Goal: Transaction & Acquisition: Download file/media

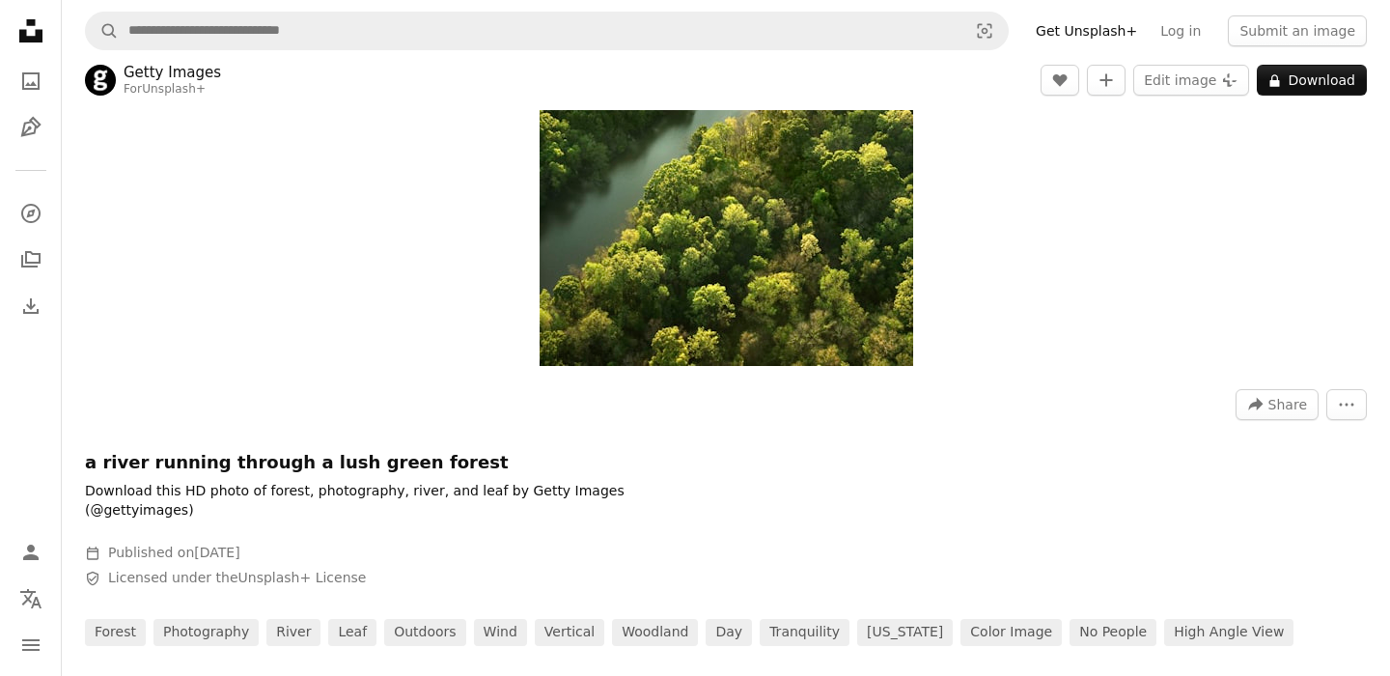
scroll to position [404, 0]
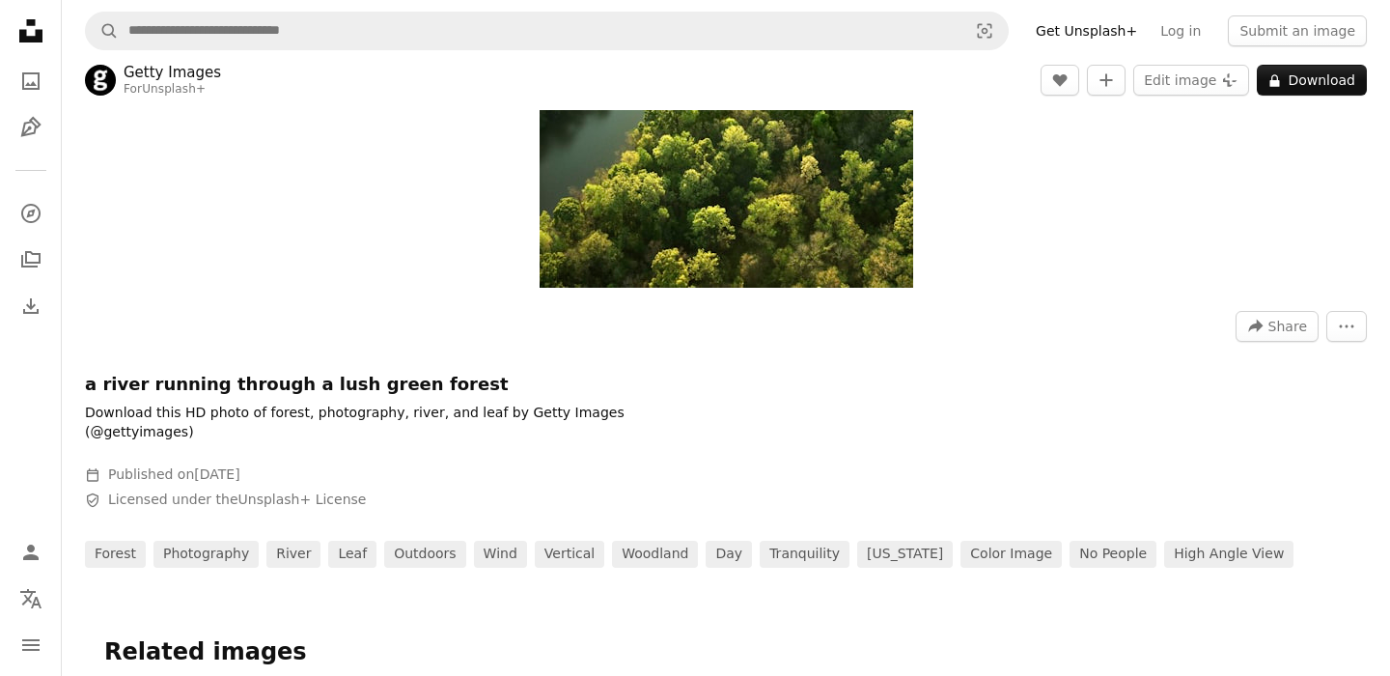
click at [260, 375] on h1 "a river running through a lush green forest" at bounding box center [374, 384] width 579 height 23
click at [246, 392] on h1 "a river running through a lush green forest" at bounding box center [374, 384] width 579 height 23
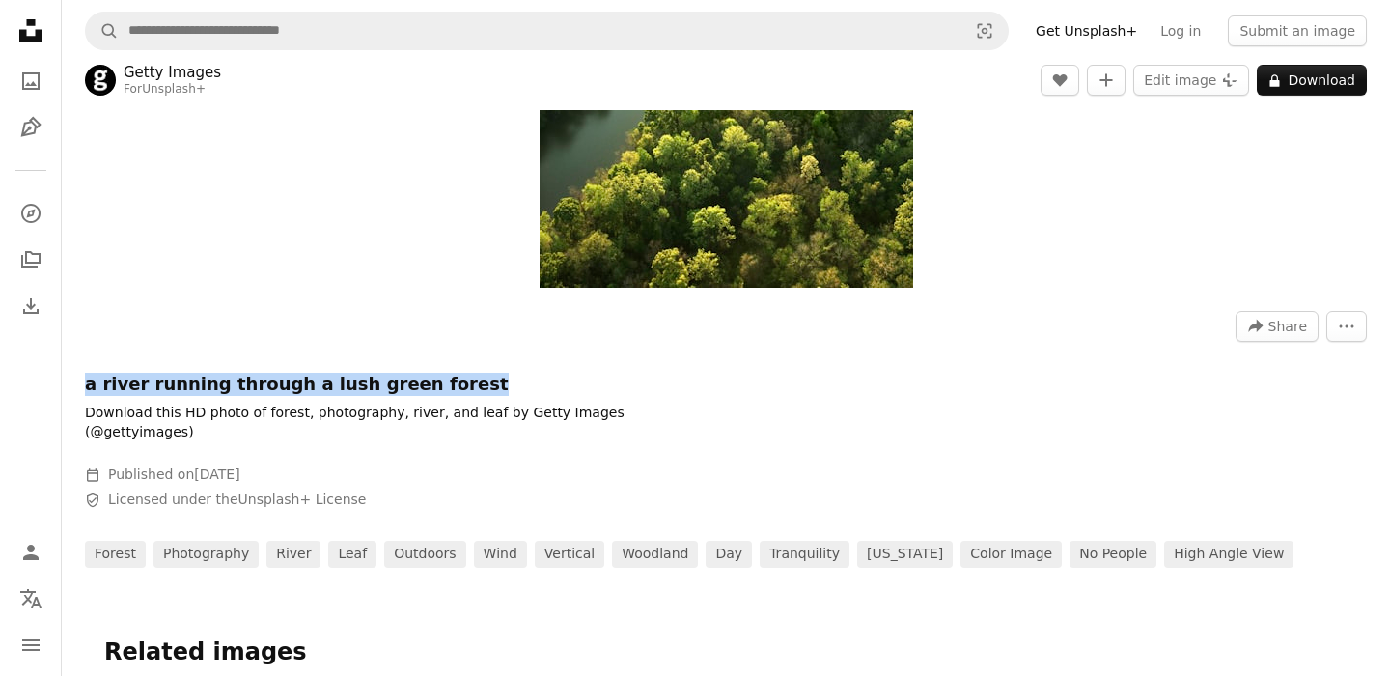
click at [246, 392] on h1 "a river running through a lush green forest" at bounding box center [374, 384] width 579 height 23
copy h1 "a river running through a lush green forest"
click at [40, 22] on icon "Unsplash logo Unsplash Home" at bounding box center [31, 31] width 39 height 39
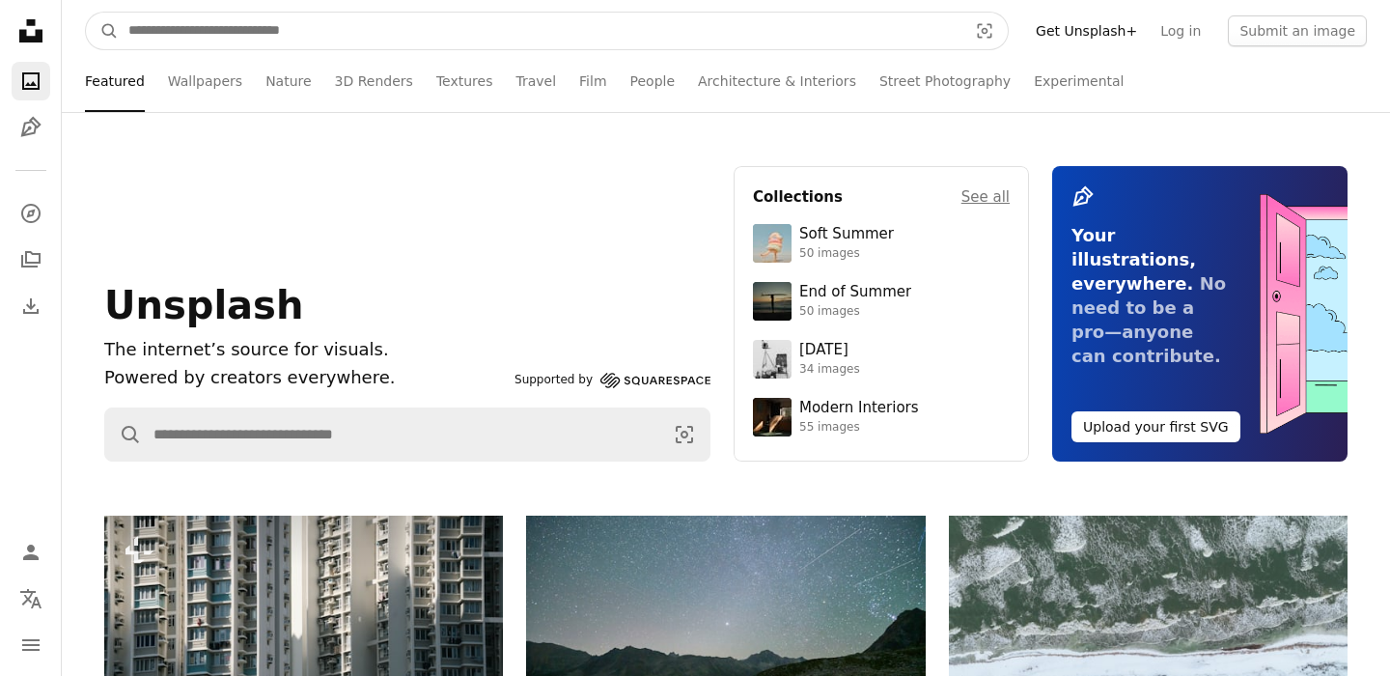
click at [244, 24] on input "Find visuals sitewide" at bounding box center [540, 31] width 843 height 37
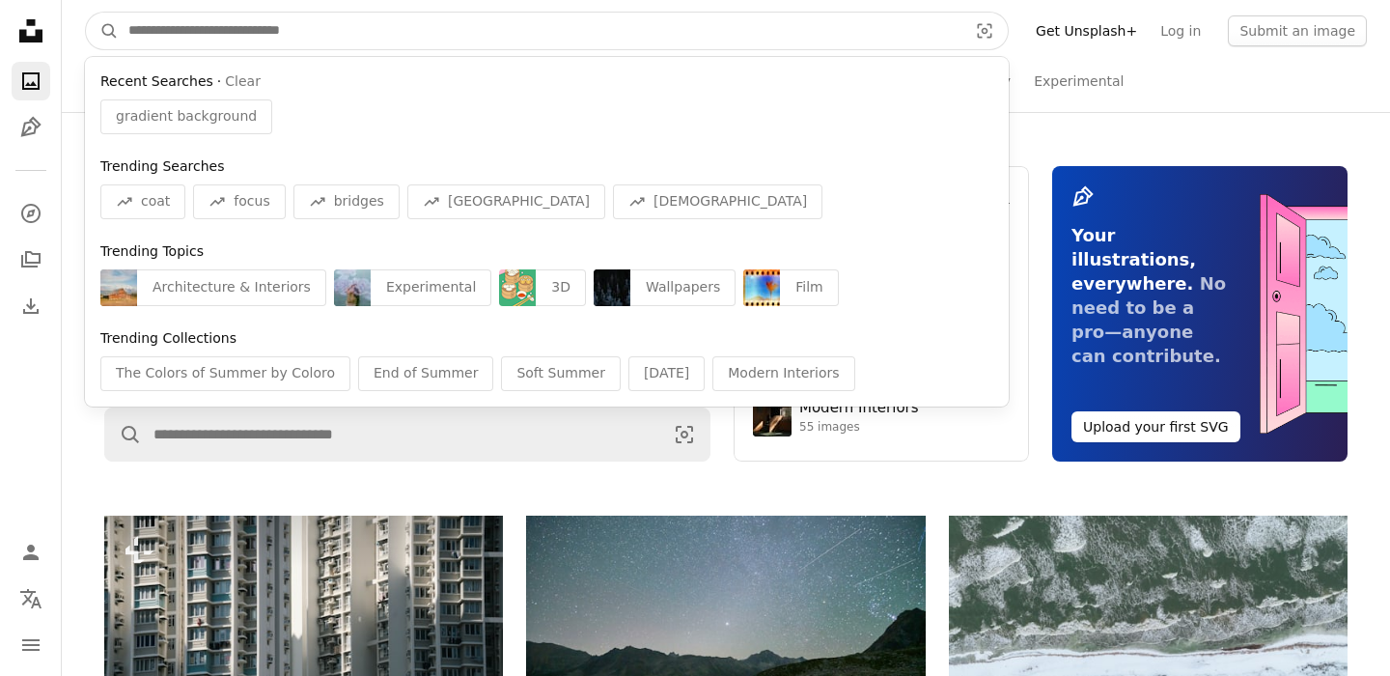
paste input "**********"
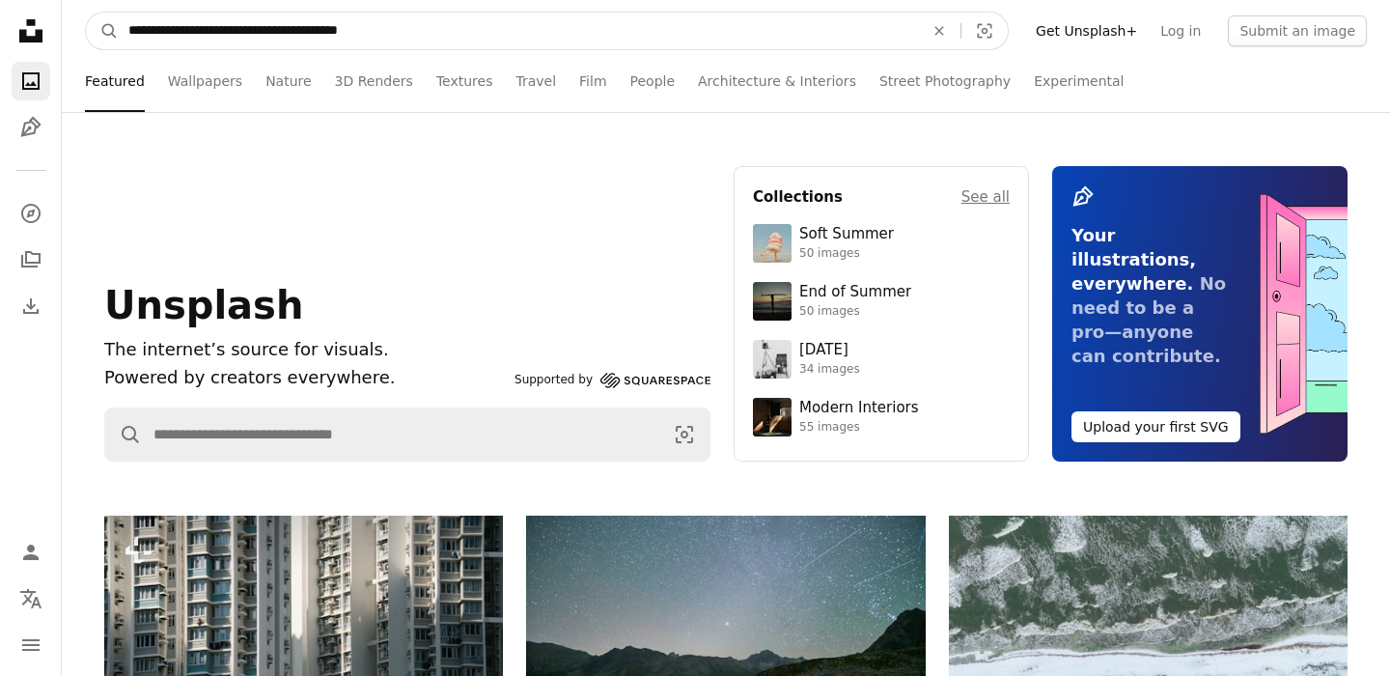
type input "**********"
click at [86, 13] on button "A magnifying glass" at bounding box center [102, 31] width 33 height 37
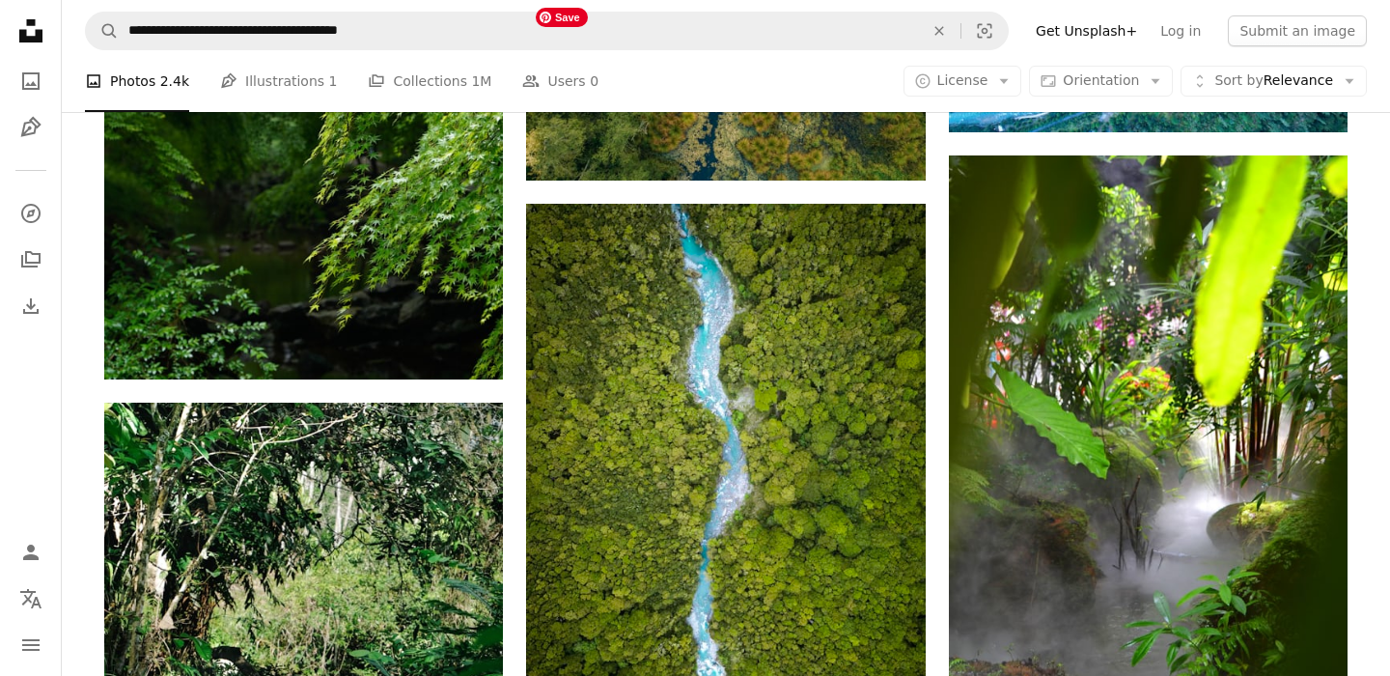
scroll to position [1784, 0]
